Goal: Find specific page/section: Find specific page/section

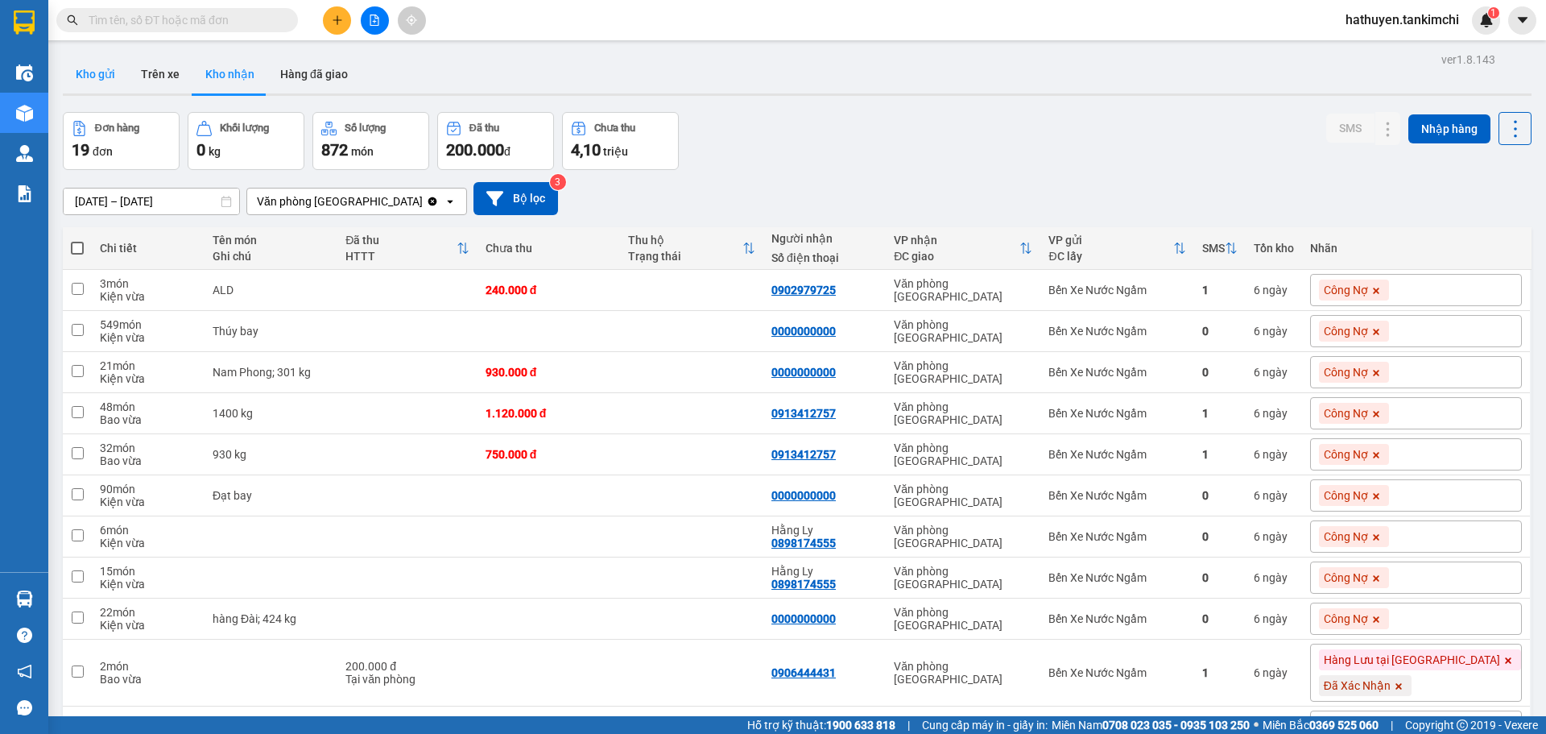
click at [93, 76] on button "Kho gửi" at bounding box center [95, 74] width 65 height 39
